Goal: Find specific page/section: Find specific page/section

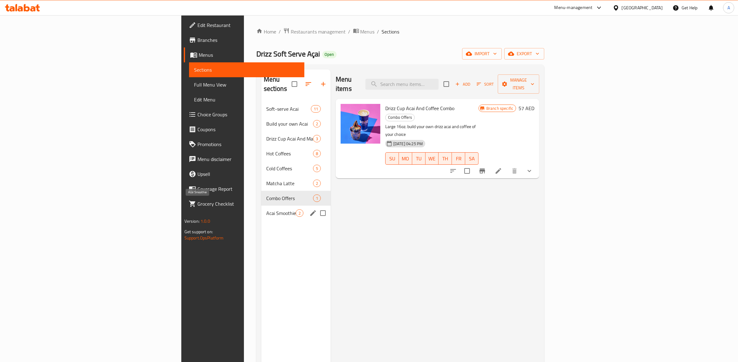
click at [266, 209] on span "Acai Smoothie" at bounding box center [280, 212] width 29 height 7
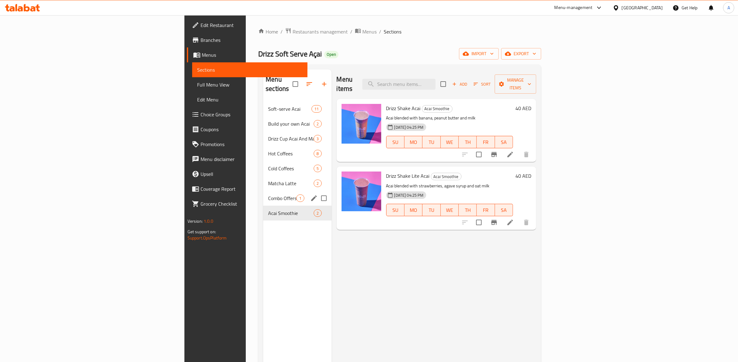
click at [263, 191] on div "Combo Offers 1" at bounding box center [297, 198] width 68 height 15
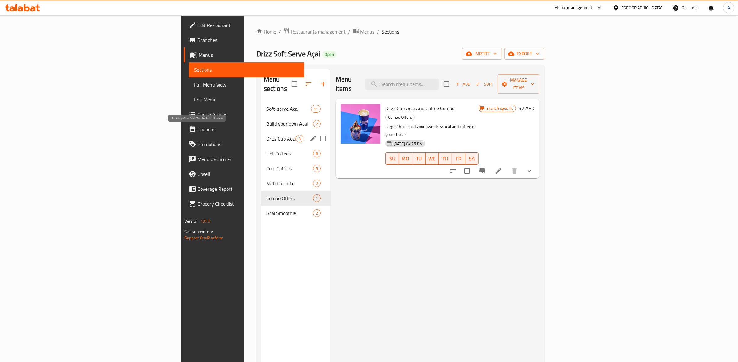
click at [266, 135] on span "Drizz Cup Acai And Matcha Latte Combo" at bounding box center [280, 138] width 29 height 7
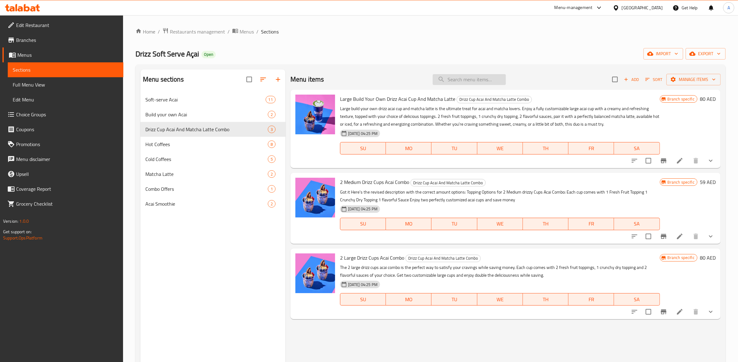
click at [466, 76] on input "search" at bounding box center [469, 79] width 73 height 11
paste input "Drizz cup + matcha combo."
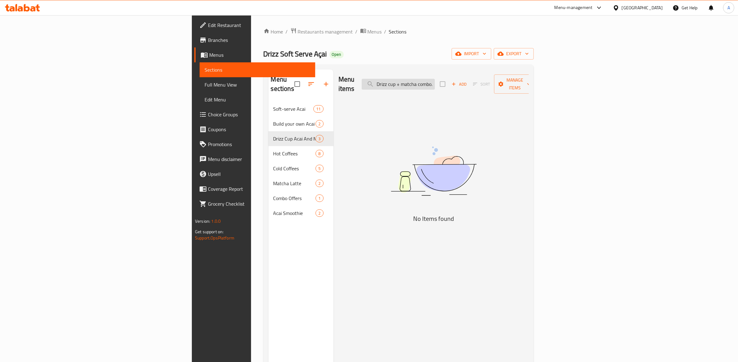
scroll to position [0, 0]
type input "Drizz cup + matcha combo"
click at [435, 81] on input "Drizz cup + matcha combo" at bounding box center [398, 84] width 73 height 11
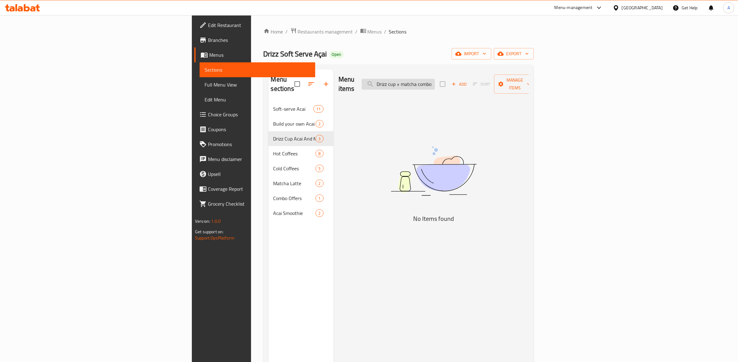
click at [435, 81] on input "Drizz cup + matcha combo" at bounding box center [398, 84] width 73 height 11
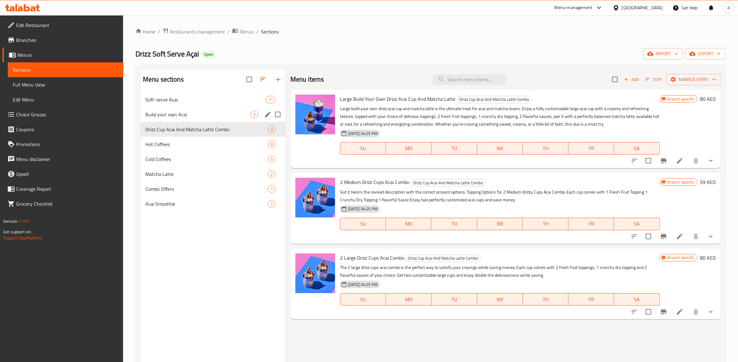
click at [169, 104] on div "Soft-serve Acai 11" at bounding box center [212, 99] width 145 height 15
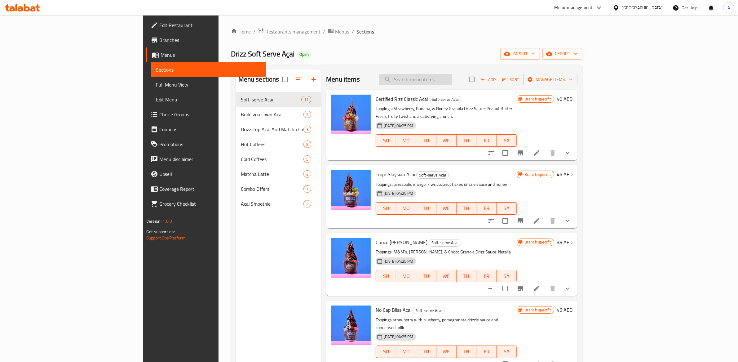
click at [452, 80] on input "search" at bounding box center [415, 79] width 73 height 11
paste input "Drizz cup + matcha combo"
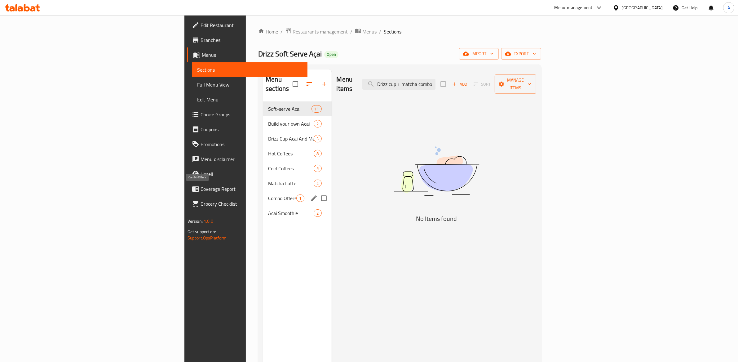
click at [268, 194] on span "Combo Offers" at bounding box center [282, 197] width 28 height 7
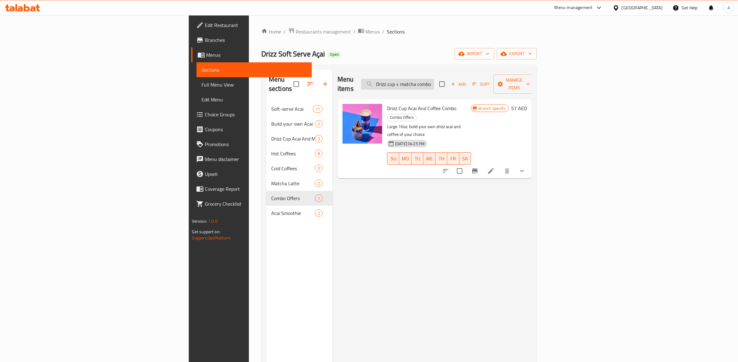
click at [434, 79] on input "Drizz cup + matcha combo" at bounding box center [397, 84] width 73 height 11
paste input "Drizz cup + matcha combo"
type input "Drizz cup + matDrizz cup + matcha combocha combo"
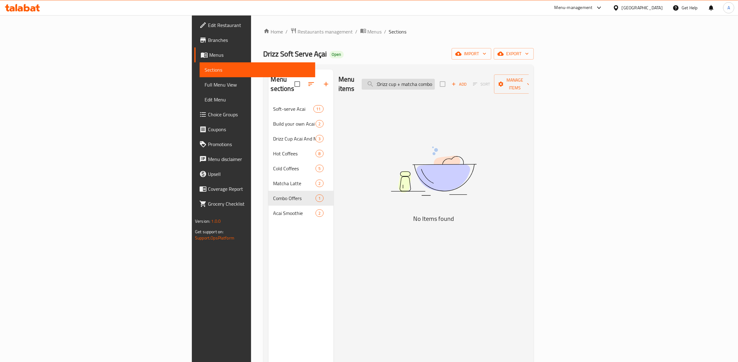
click at [435, 80] on input "Drizz cup + matDrizz cup + matcha combocha combo" at bounding box center [398, 84] width 73 height 11
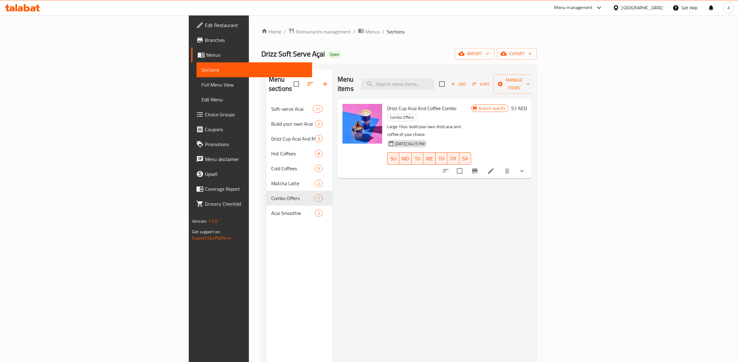
click at [399, 187] on div "Menu items Add Sort Manage items Drizz Cup Acai And Coffee Combo Combo Offers L…" at bounding box center [432, 250] width 199 height 362
click at [393, 104] on span "Drizz Cup Acai And Coffee Combo" at bounding box center [421, 108] width 69 height 9
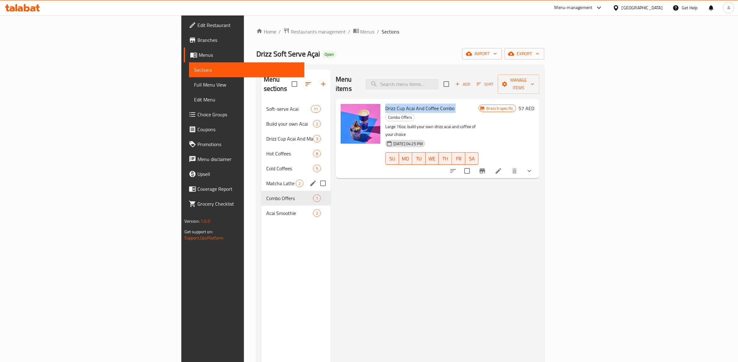
click at [261, 178] on div "Matcha Latte 2" at bounding box center [295, 183] width 69 height 15
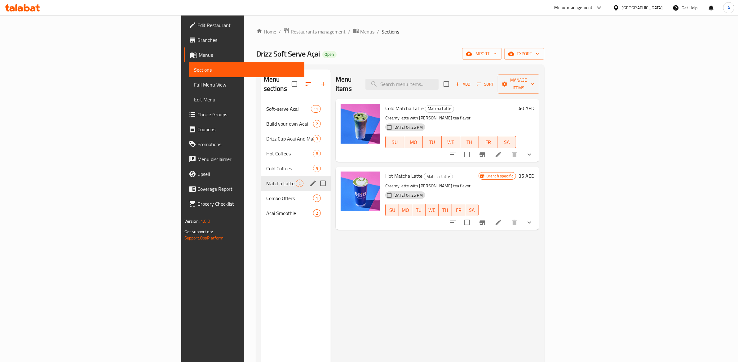
click at [261, 164] on div "Cold Coffees 5" at bounding box center [295, 168] width 69 height 15
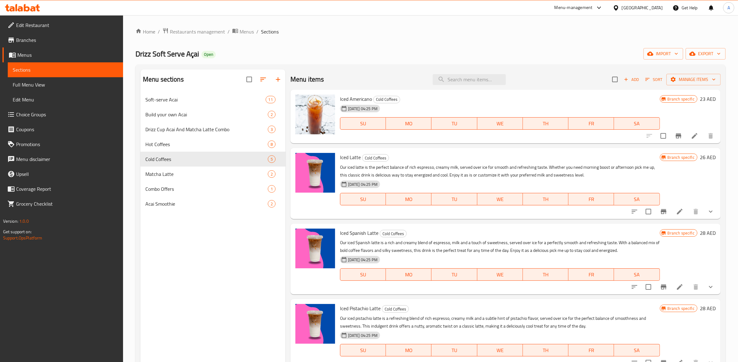
click at [181, 92] on nav "Soft-serve Acai 11 Build your own Acai 2 Drizz Cup Acai And Matcha Latte Combo …" at bounding box center [212, 152] width 145 height 124
click at [181, 96] on span "Soft-serve Acai" at bounding box center [196, 99] width 103 height 7
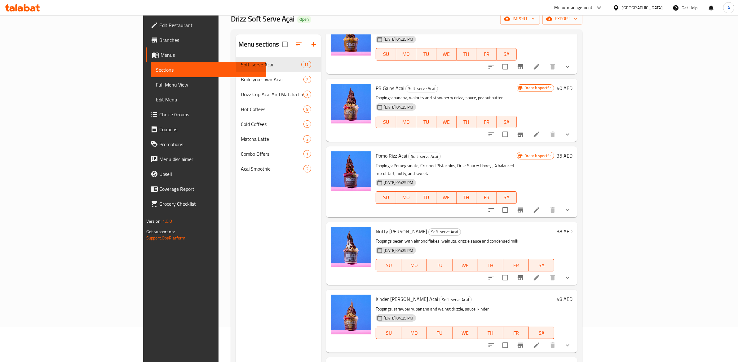
scroll to position [87, 0]
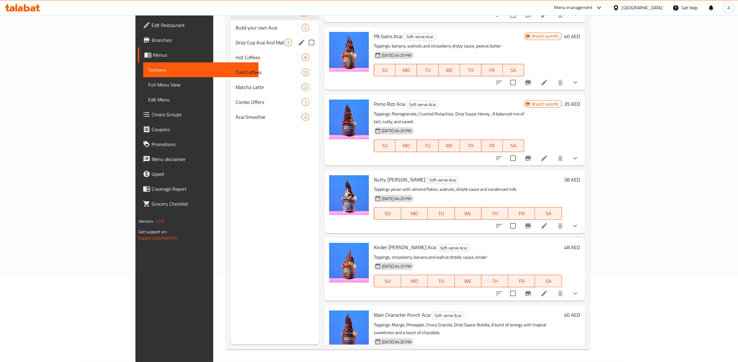
click at [236, 43] on span "Drizz Cup Acai And Matcha Latte Combo" at bounding box center [260, 42] width 49 height 7
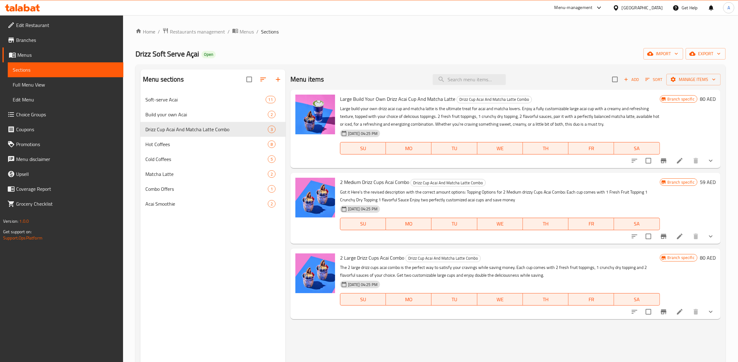
click at [389, 182] on span "2 Medium Drizz Cups Acai Combo" at bounding box center [374, 181] width 69 height 9
click at [182, 143] on span "Hot Coffees" at bounding box center [206, 143] width 122 height 7
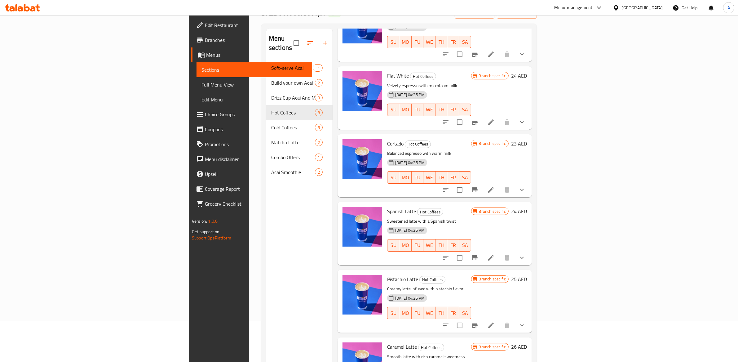
scroll to position [87, 0]
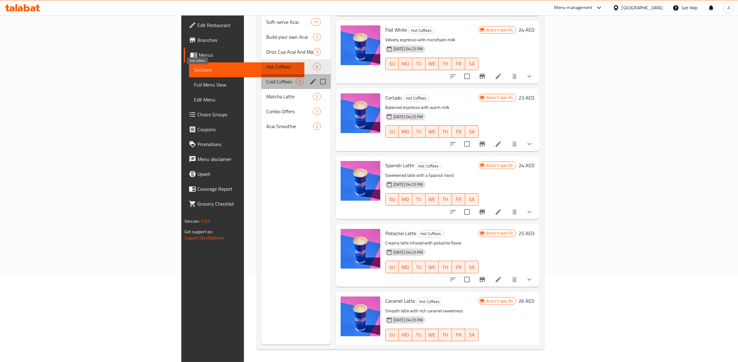
click at [266, 78] on span "Cold Coffees" at bounding box center [280, 81] width 29 height 7
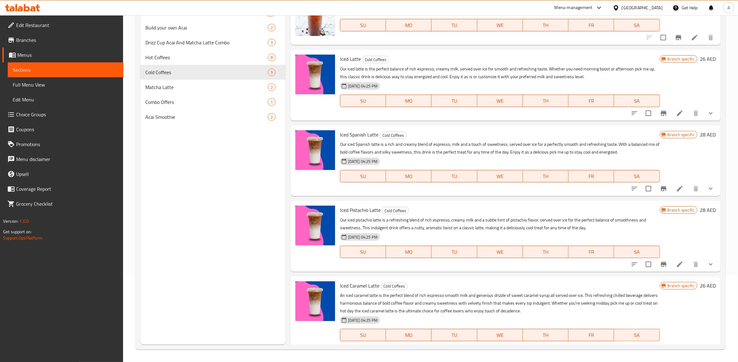
scroll to position [21, 0]
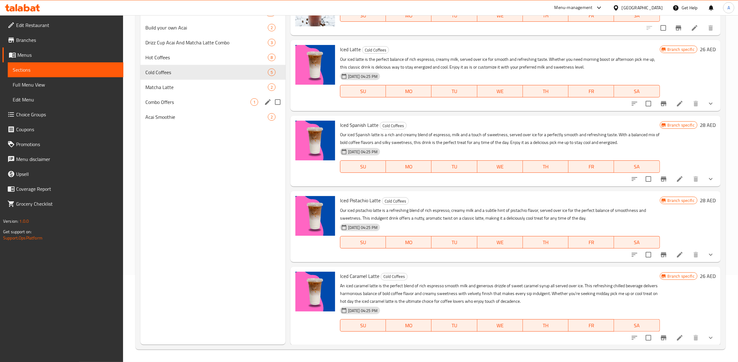
click at [198, 85] on span "Matcha Latte" at bounding box center [206, 86] width 122 height 7
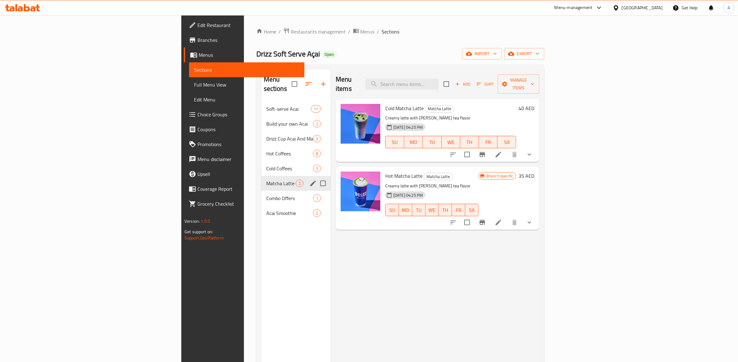
click at [266, 194] on span "Combo Offers" at bounding box center [289, 197] width 47 height 7
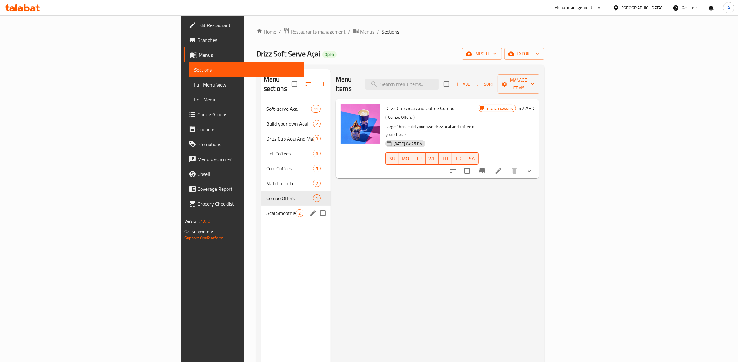
click at [266, 209] on span "Acai Smoothie" at bounding box center [280, 212] width 29 height 7
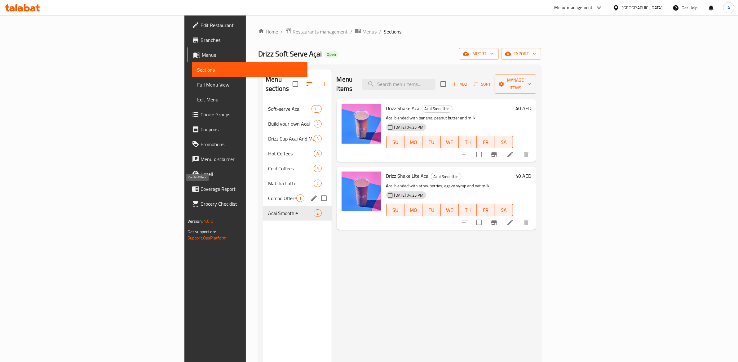
click at [268, 194] on span "Combo Offers" at bounding box center [282, 197] width 28 height 7
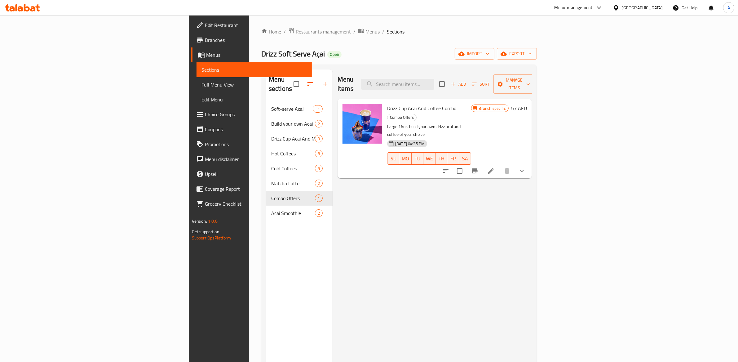
click at [382, 222] on div "Menu items Add Sort Manage items Drizz Cup Acai And Coffee Combo Combo Offers L…" at bounding box center [432, 250] width 199 height 362
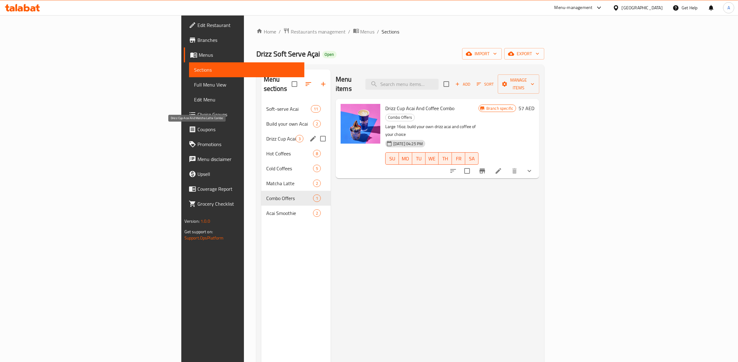
click at [266, 135] on span "Drizz Cup Acai And Matcha Latte Combo" at bounding box center [280, 138] width 29 height 7
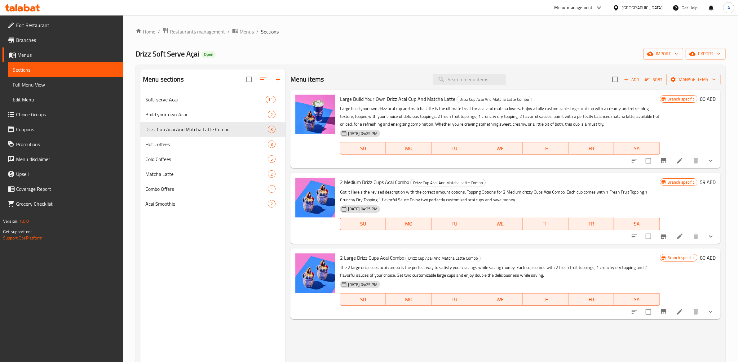
click at [384, 256] on span "2 Large Drizz Cups Acai Combo" at bounding box center [372, 257] width 64 height 9
click at [483, 99] on span "Drizz Cup Acai And Matcha Latte Combo" at bounding box center [494, 99] width 75 height 7
click at [178, 132] on span "Drizz Cup Acai And Matcha Latte Combo" at bounding box center [197, 129] width 105 height 7
click at [37, 21] on span "Edit Restaurant" at bounding box center [67, 24] width 102 height 7
